Goal: Task Accomplishment & Management: Manage account settings

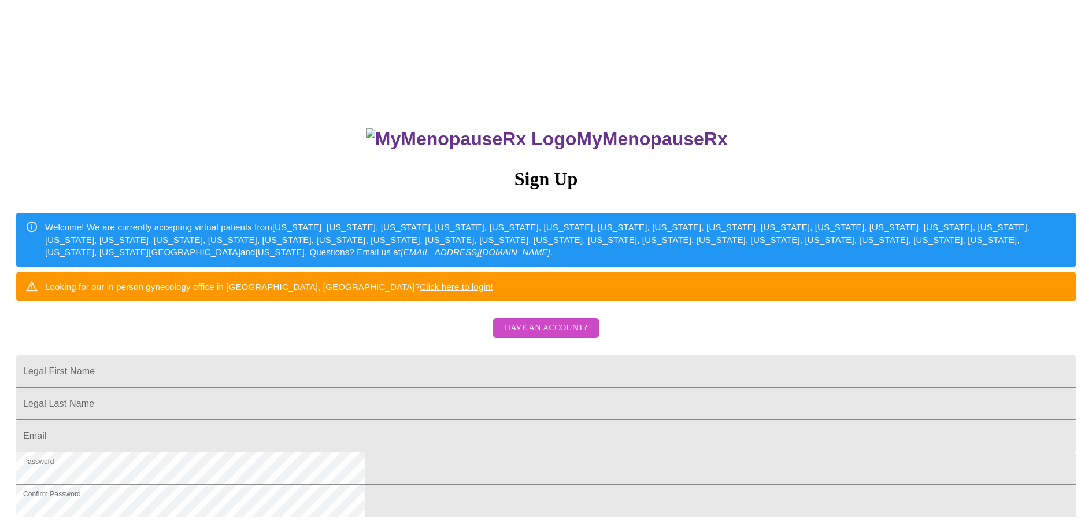
click at [542, 335] on span "Have an account?" at bounding box center [546, 328] width 83 height 14
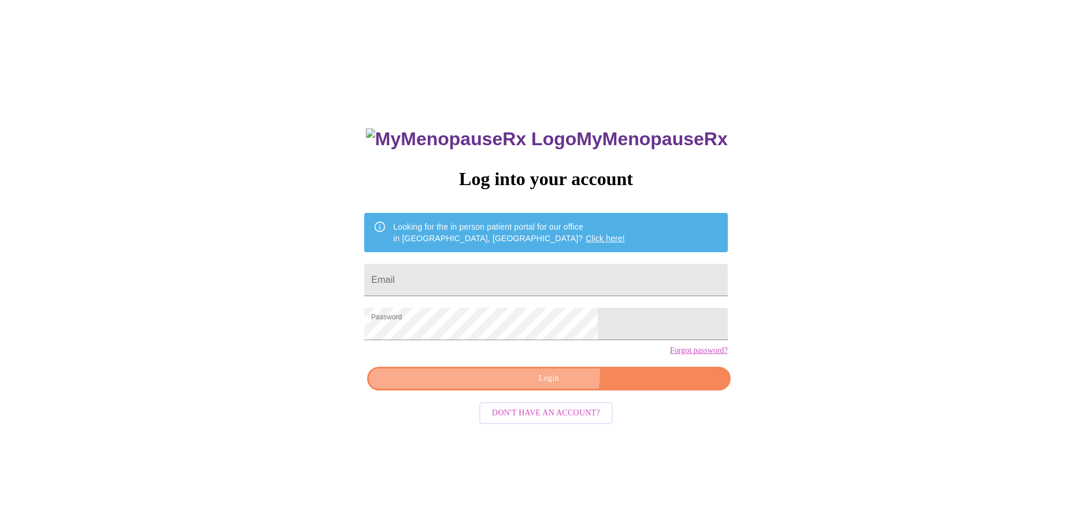
click at [534, 386] on span "Login" at bounding box center [548, 378] width 336 height 14
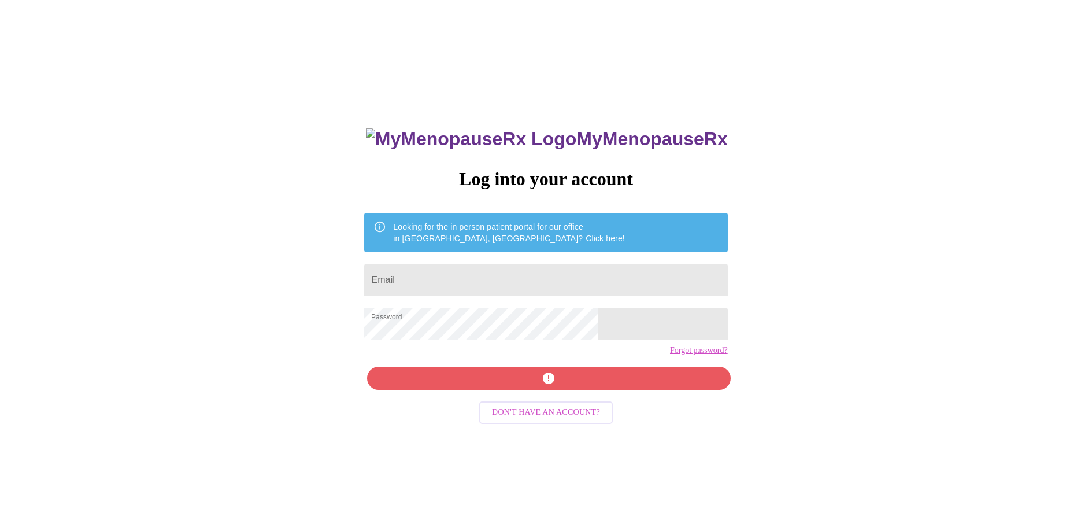
click at [524, 272] on input "Email" at bounding box center [545, 280] width 363 height 32
type input "[EMAIL_ADDRESS][DOMAIN_NAME]"
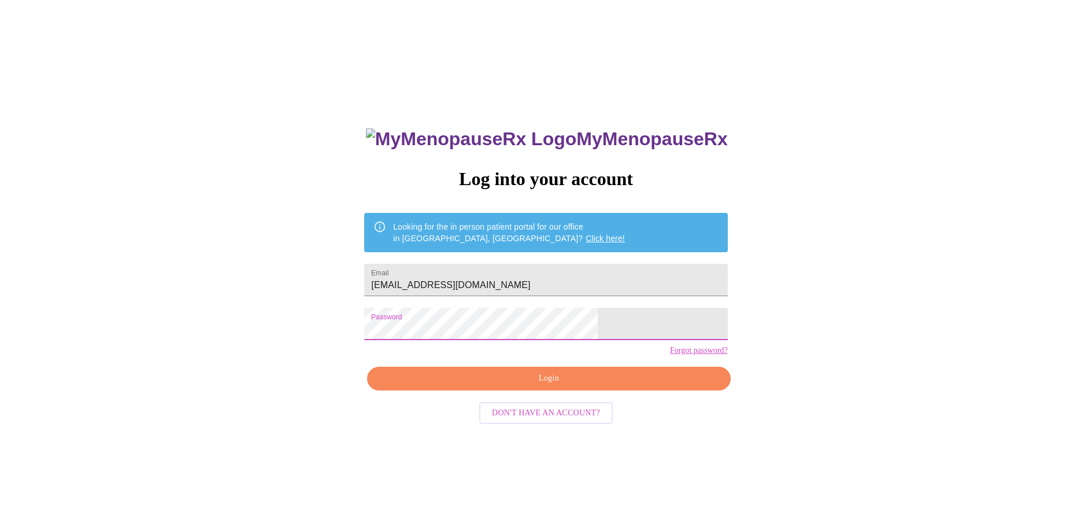
click at [760, 166] on div "MyMenopauseRx Log into your account Looking for the in person patient portal fo…" at bounding box center [546, 321] width 1083 height 632
click at [542, 386] on span "Login" at bounding box center [548, 378] width 336 height 14
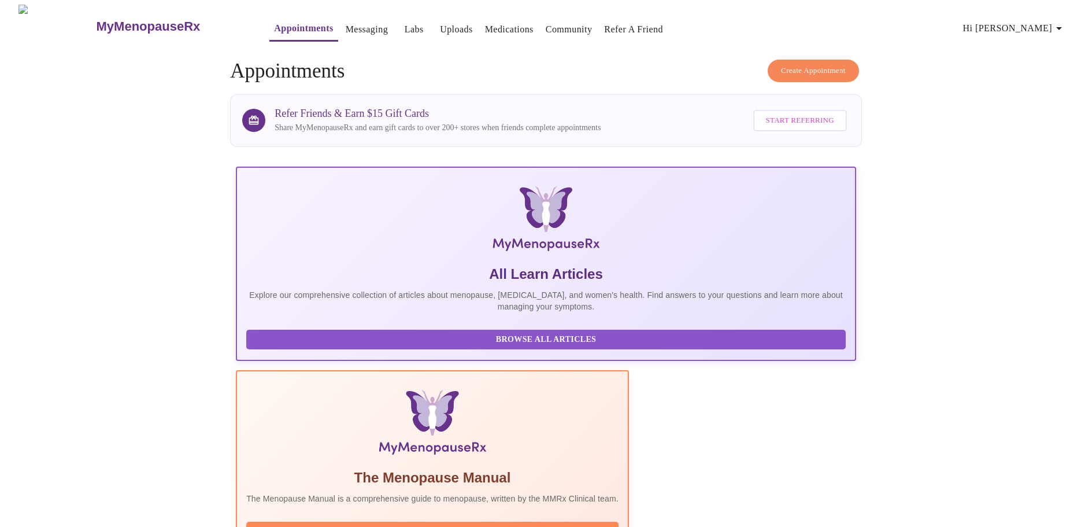
click at [1071, 17] on button "Hi [PERSON_NAME]" at bounding box center [1015, 28] width 112 height 23
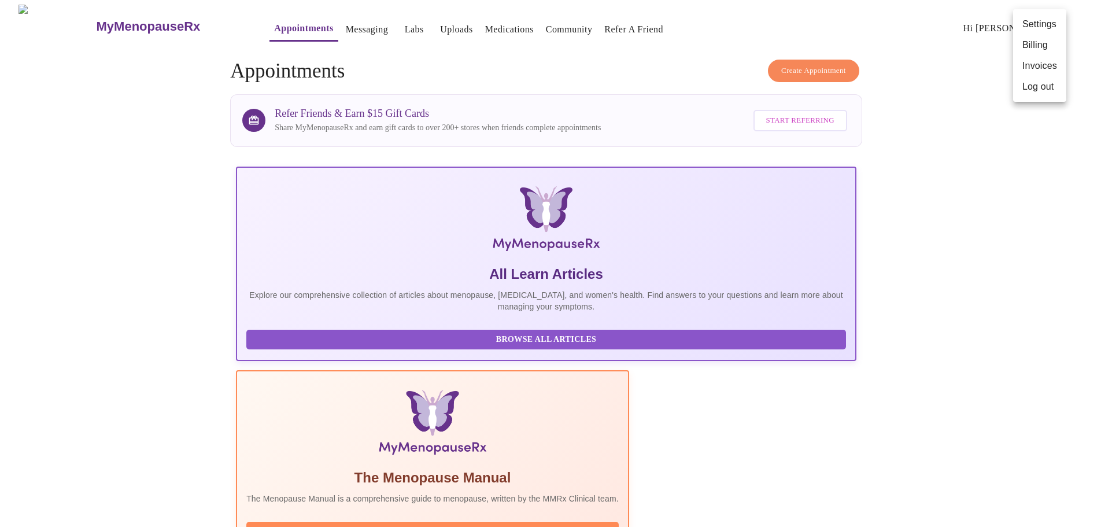
click at [1044, 23] on li "Settings" at bounding box center [1039, 24] width 53 height 21
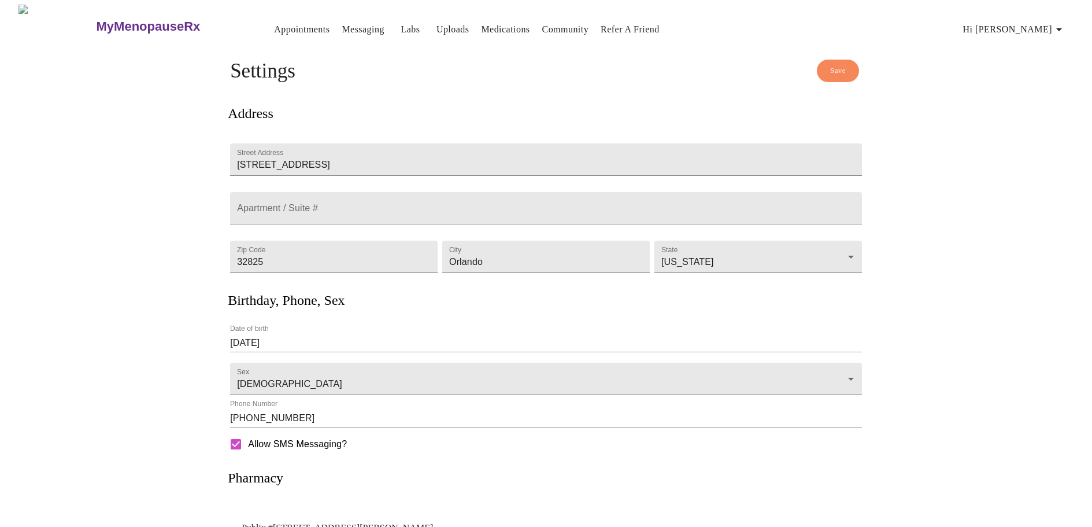
click at [339, 33] on button "Messaging" at bounding box center [362, 29] width 51 height 23
click at [401, 28] on link "Labs" at bounding box center [410, 29] width 19 height 16
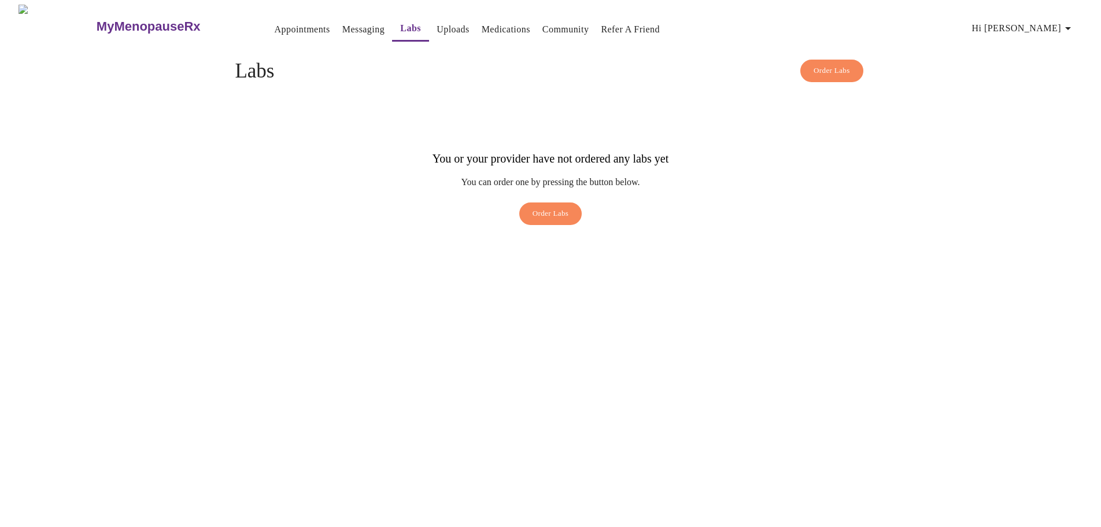
click at [342, 24] on link "Messaging" at bounding box center [363, 29] width 42 height 16
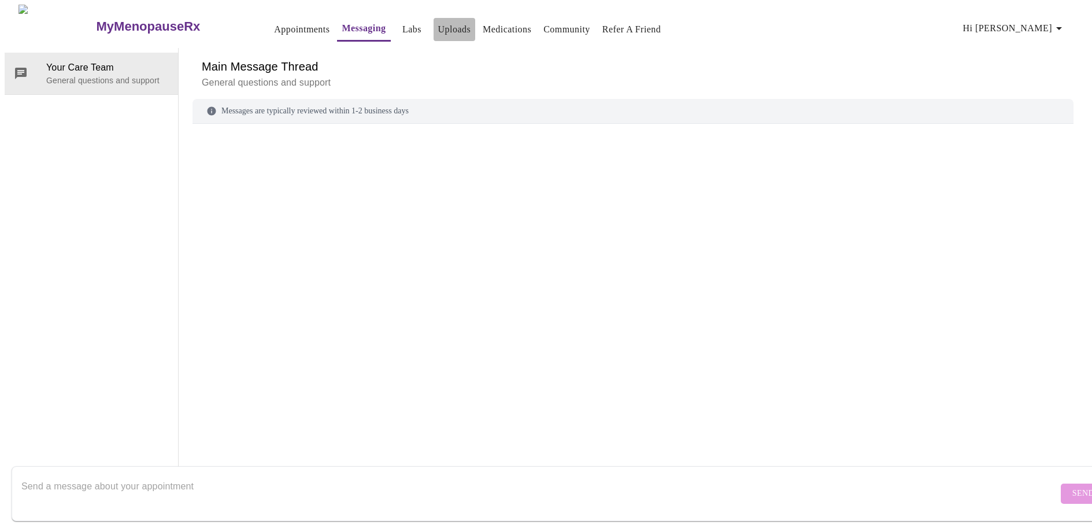
click at [438, 32] on link "Uploads" at bounding box center [454, 29] width 33 height 16
